Goal: Register for event/course

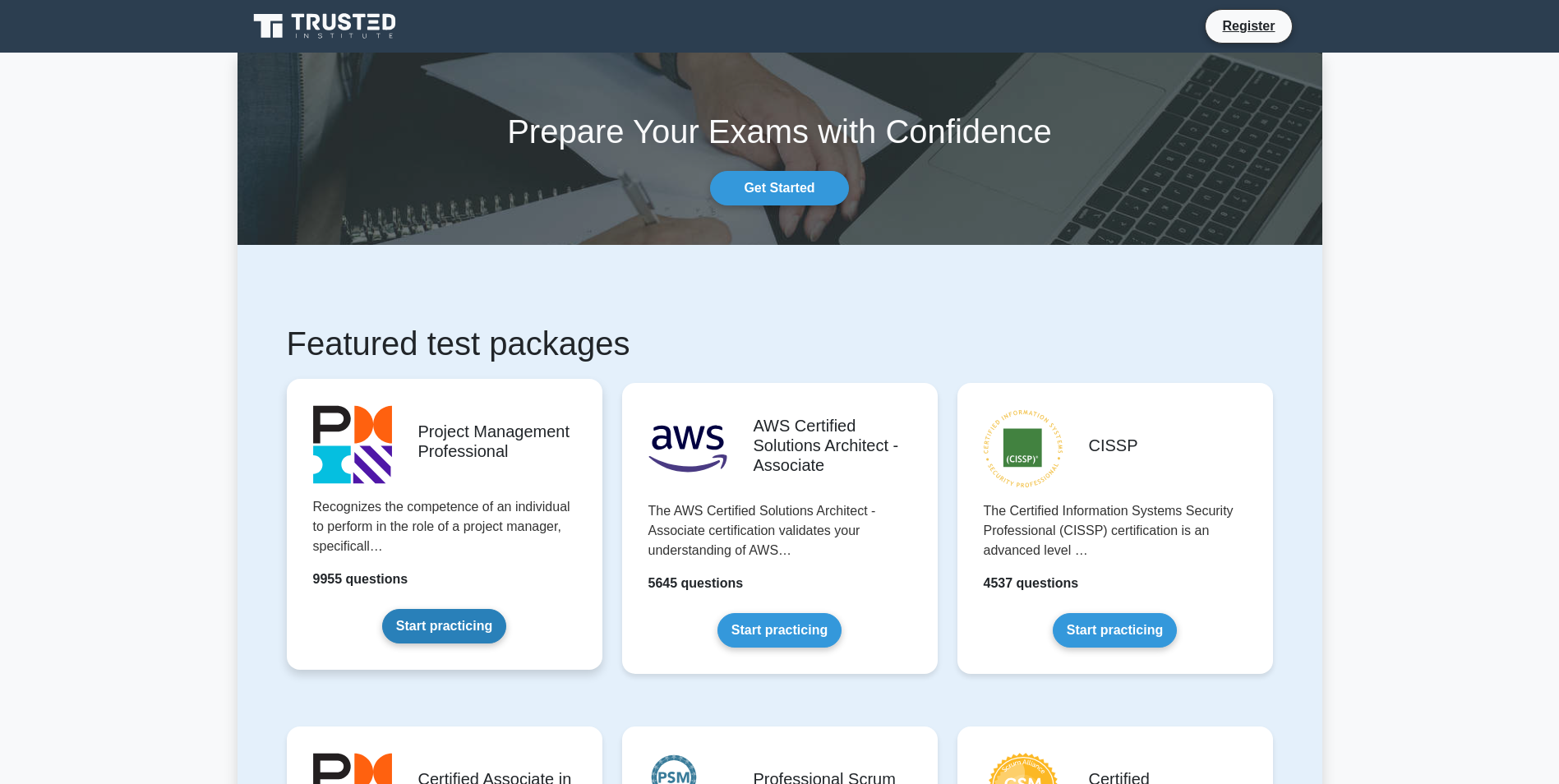
click at [457, 634] on link "Start practicing" at bounding box center [444, 625] width 124 height 34
drag, startPoint x: 1557, startPoint y: 95, endPoint x: 1563, endPoint y: 88, distance: 9.2
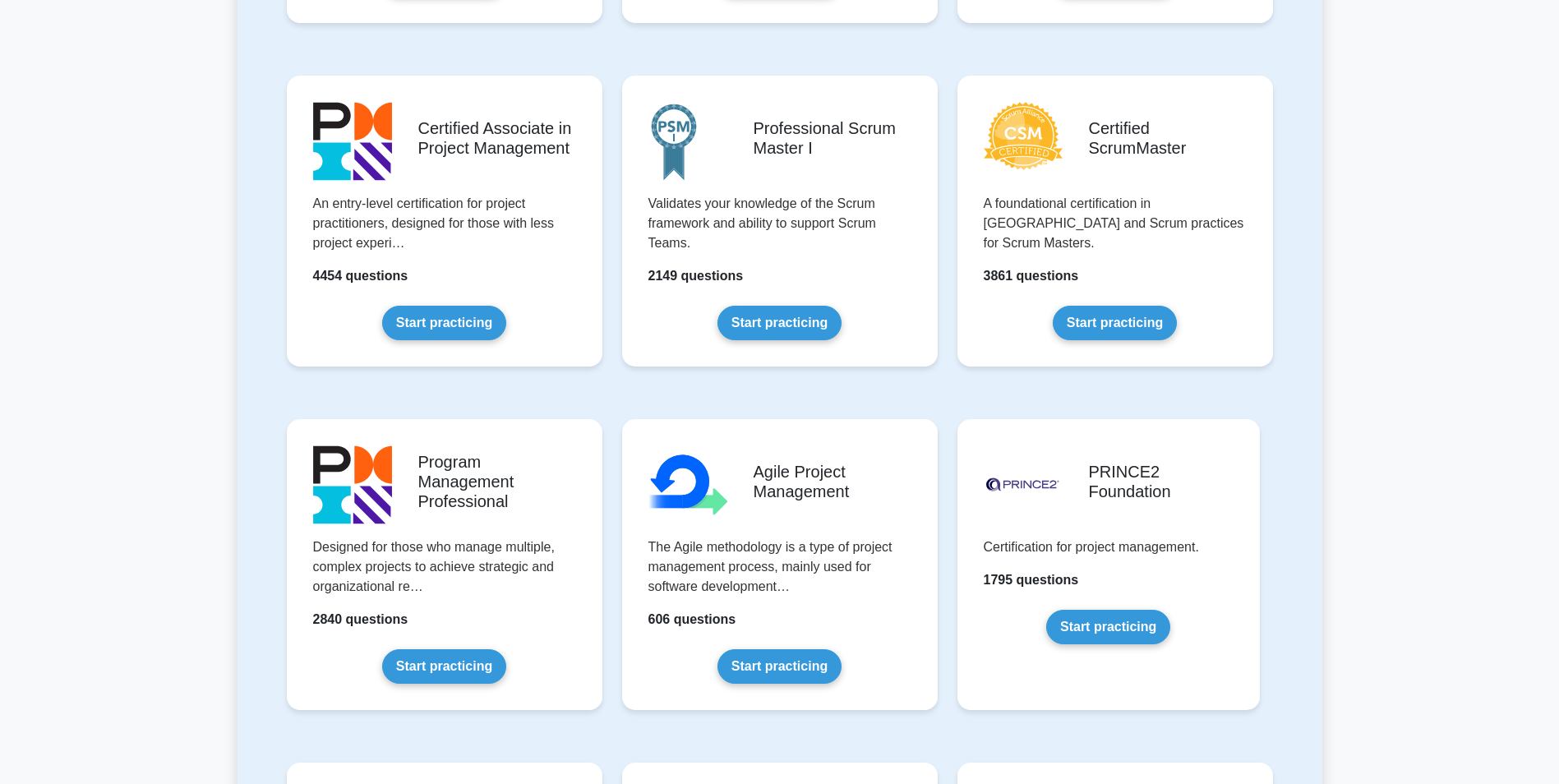
scroll to position [656, 0]
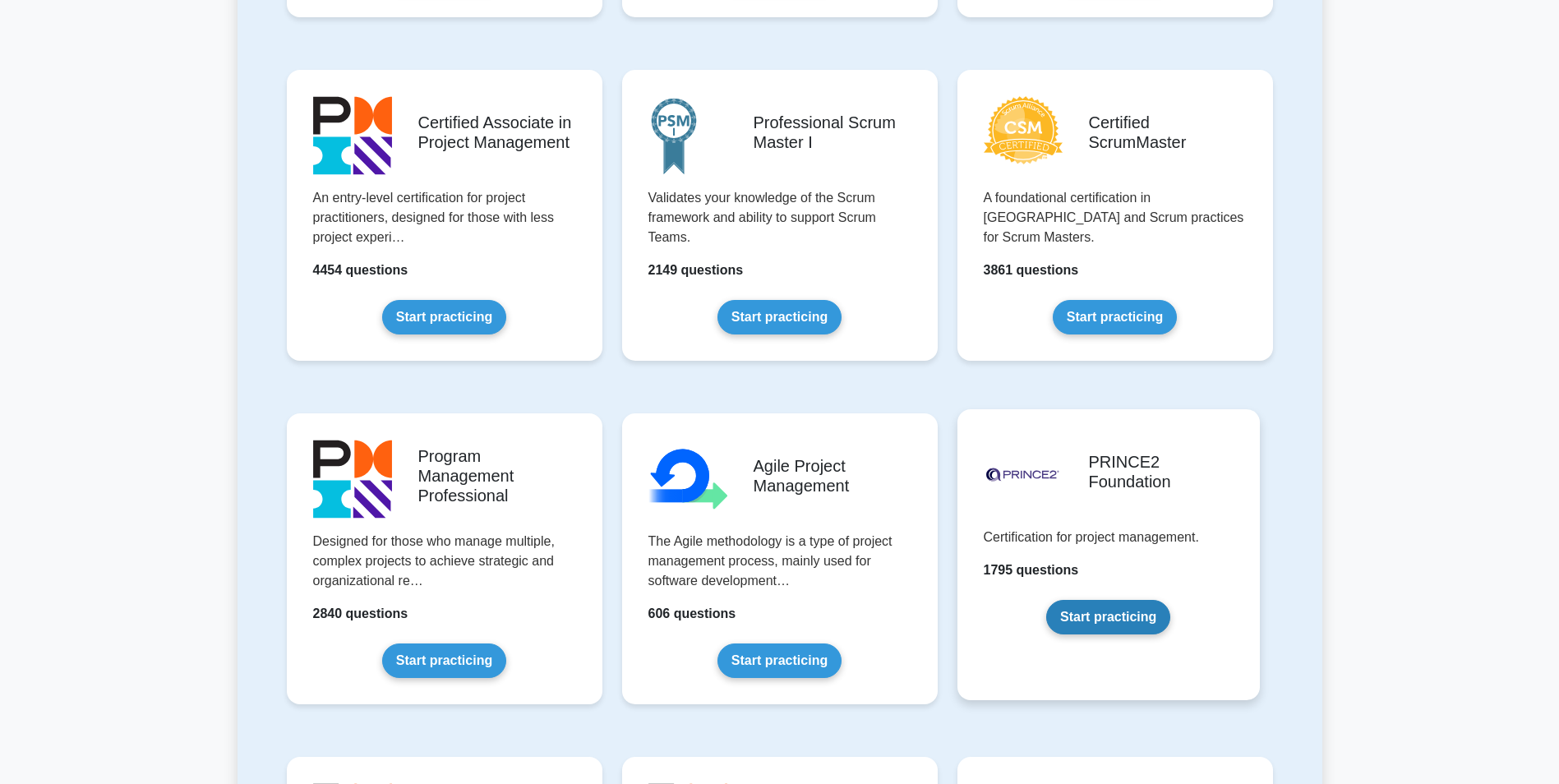
click at [1152, 600] on link "Start practicing" at bounding box center [1109, 617] width 124 height 34
